Goal: Find specific page/section: Find specific page/section

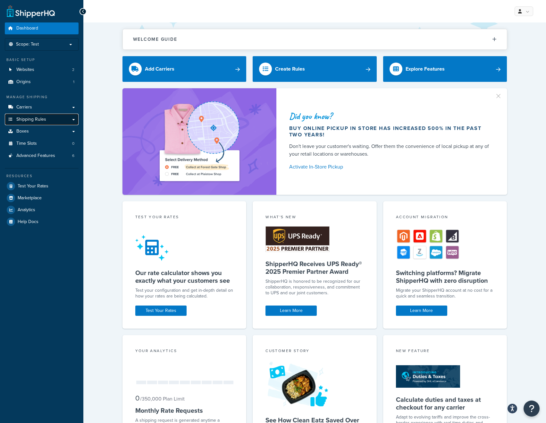
click at [41, 120] on span "Shipping Rules" at bounding box center [31, 119] width 30 height 5
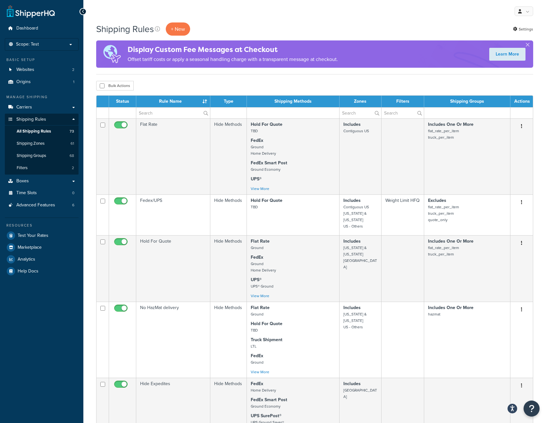
click at [60, 43] on p "Scope: Test" at bounding box center [42, 44] width 68 height 5
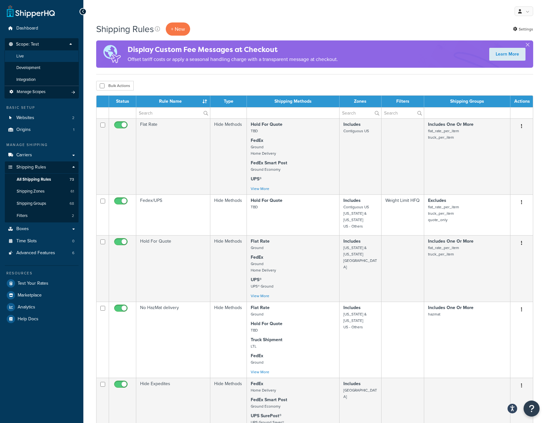
click at [30, 56] on li "Live" at bounding box center [41, 56] width 74 height 12
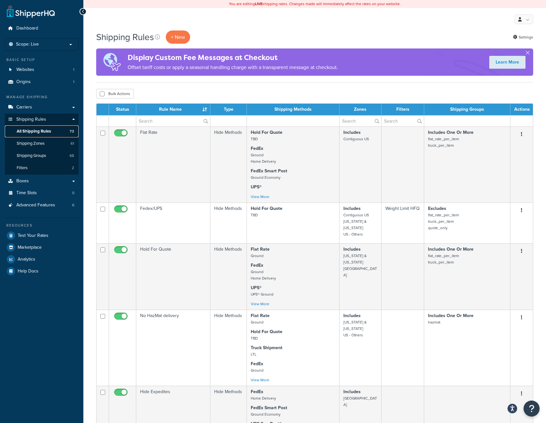
click at [42, 131] on span "All Shipping Rules" at bounding box center [34, 131] width 34 height 5
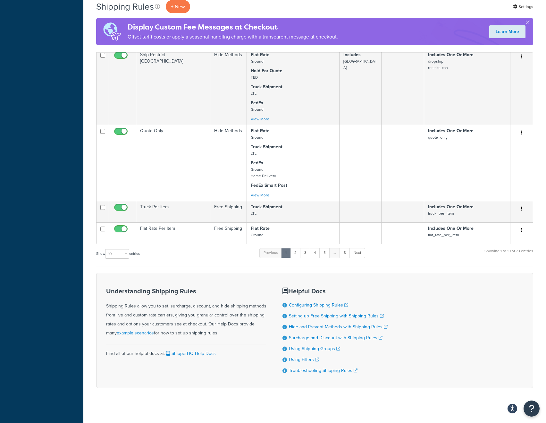
scroll to position [473, 0]
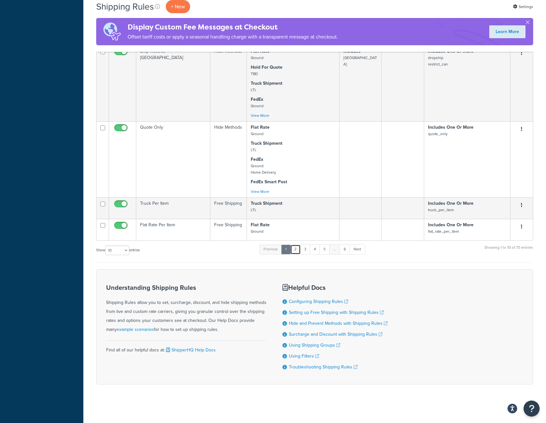
click at [299, 249] on link "2" at bounding box center [295, 249] width 11 height 10
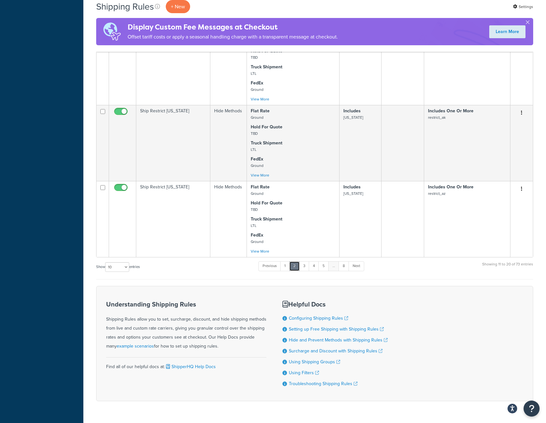
scroll to position [489, 0]
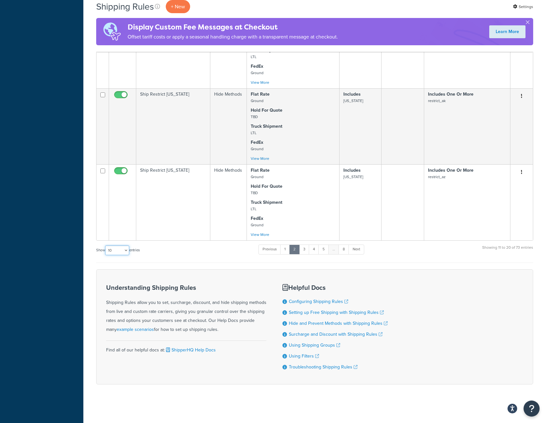
click at [121, 251] on select "10 15 25 50 100 1000" at bounding box center [117, 250] width 24 height 10
select select "100"
click at [106, 245] on select "10 15 25 50 100 1000" at bounding box center [117, 250] width 24 height 10
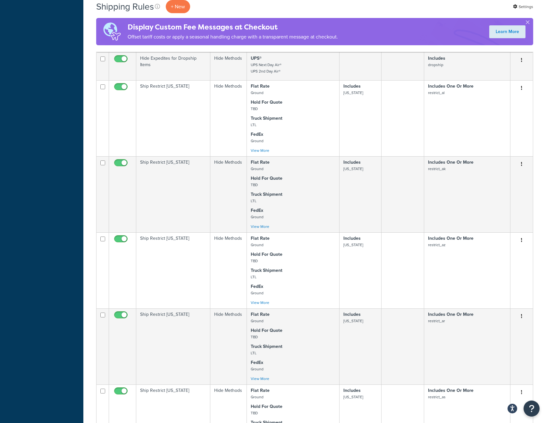
scroll to position [1004, 0]
